Goal: Find specific page/section: Find specific page/section

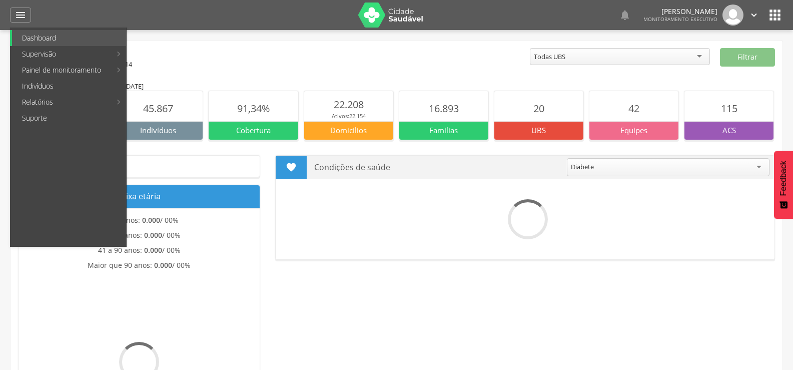
click at [51, 86] on link "Indivíduos" at bounding box center [69, 86] width 114 height 16
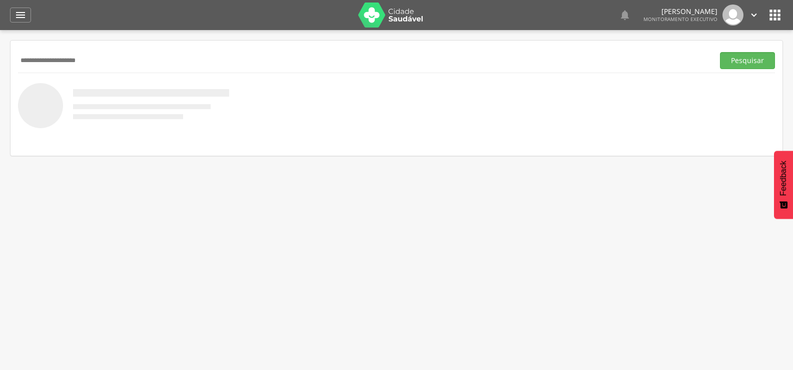
type input "**********"
click at [720, 52] on button "Pesquisar" at bounding box center [747, 60] width 55 height 17
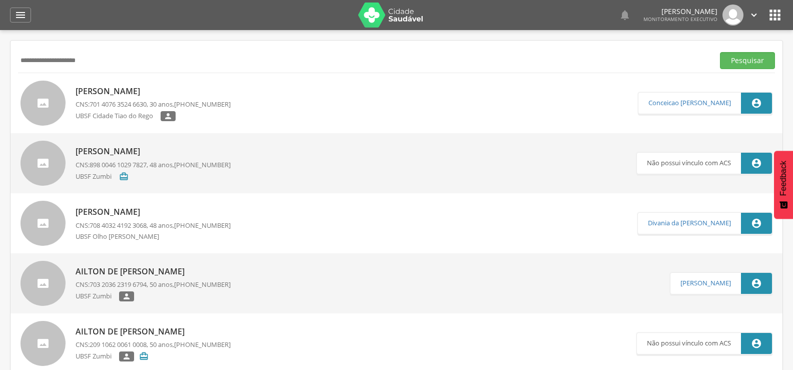
click at [103, 83] on div "Daniele Bezerra de Lima CNS: 701 4076 3524 6630 , 30 anos, (83) 99975-6889 UBSF…" at bounding box center [153, 104] width 155 height 42
type input "**********"
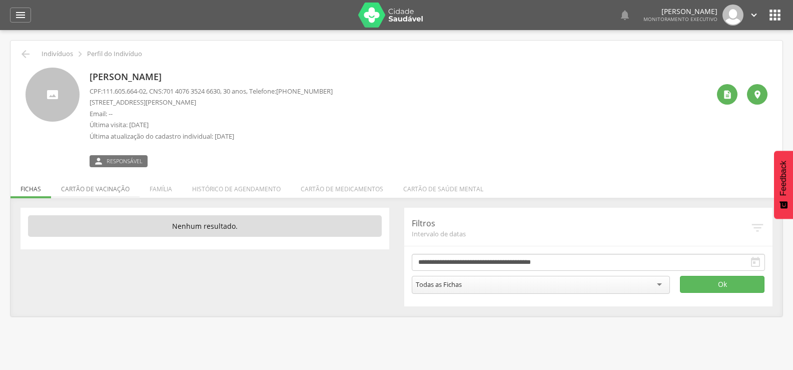
click at [80, 187] on li "Cartão de vacinação" at bounding box center [95, 187] width 89 height 24
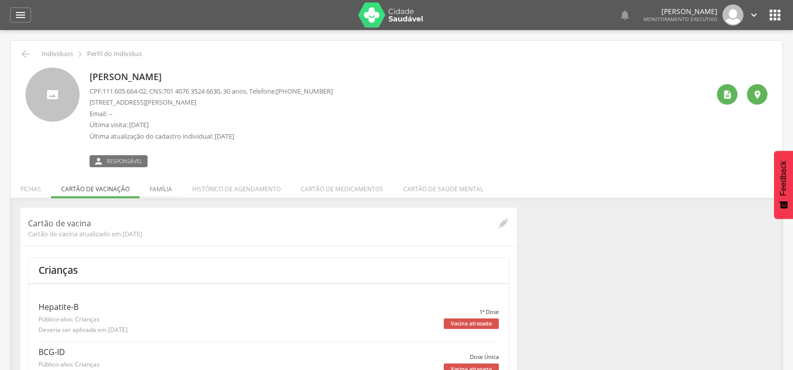
click at [155, 185] on li "Família" at bounding box center [161, 187] width 43 height 24
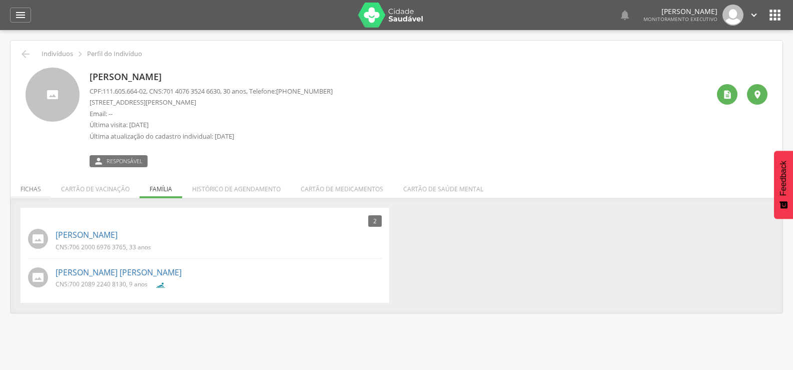
click at [34, 185] on li "Fichas" at bounding box center [31, 187] width 41 height 24
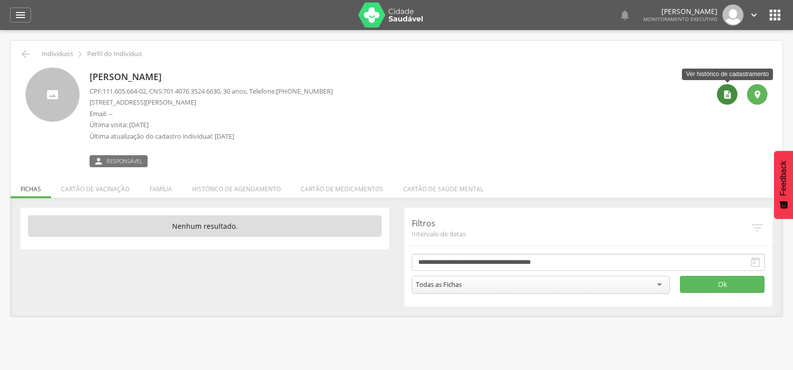
click at [731, 90] on icon "" at bounding box center [727, 95] width 10 height 10
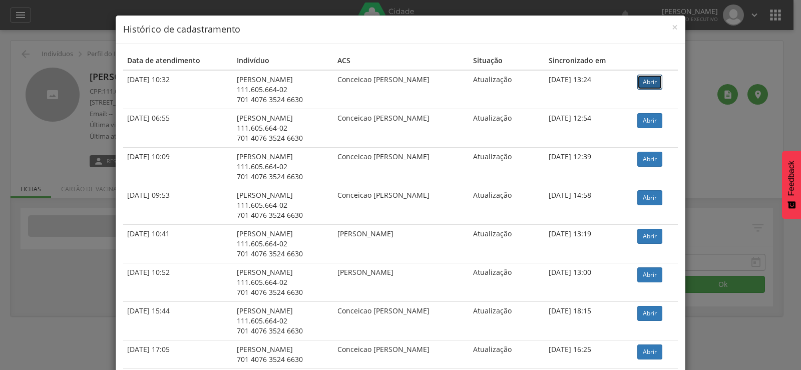
click at [649, 84] on link "Abrir" at bounding box center [649, 82] width 25 height 15
click at [56, 55] on div "× Histórico de cadastramento Data de atendimento Indivíduo ACS Situação Sincron…" at bounding box center [400, 185] width 801 height 370
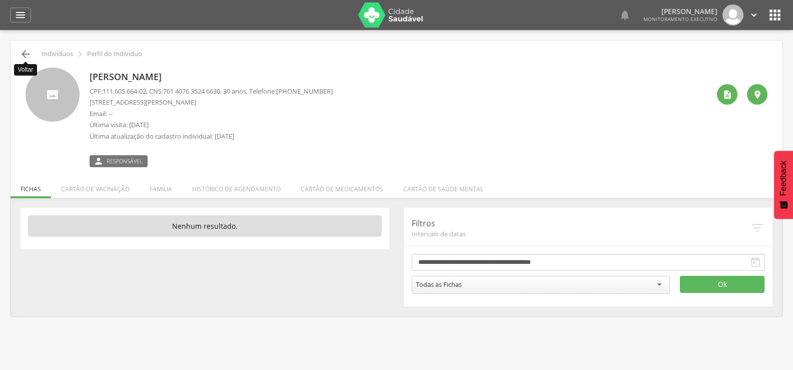
click at [28, 53] on icon "" at bounding box center [26, 54] width 12 height 12
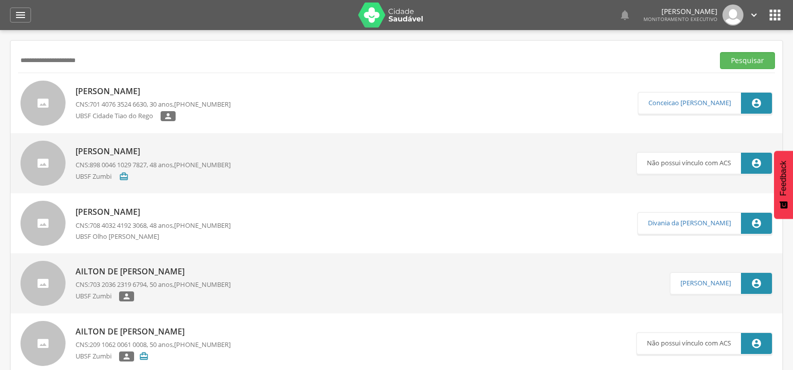
drag, startPoint x: 122, startPoint y: 56, endPoint x: 0, endPoint y: 55, distance: 121.6
click at [0, 55] on div " Supervisão  Distritos  Ubs Coordenador: - Queimadas / PB Intervalo de Tempo…" at bounding box center [396, 215] width 793 height 370
